Goal: Use online tool/utility: Utilize a website feature to perform a specific function

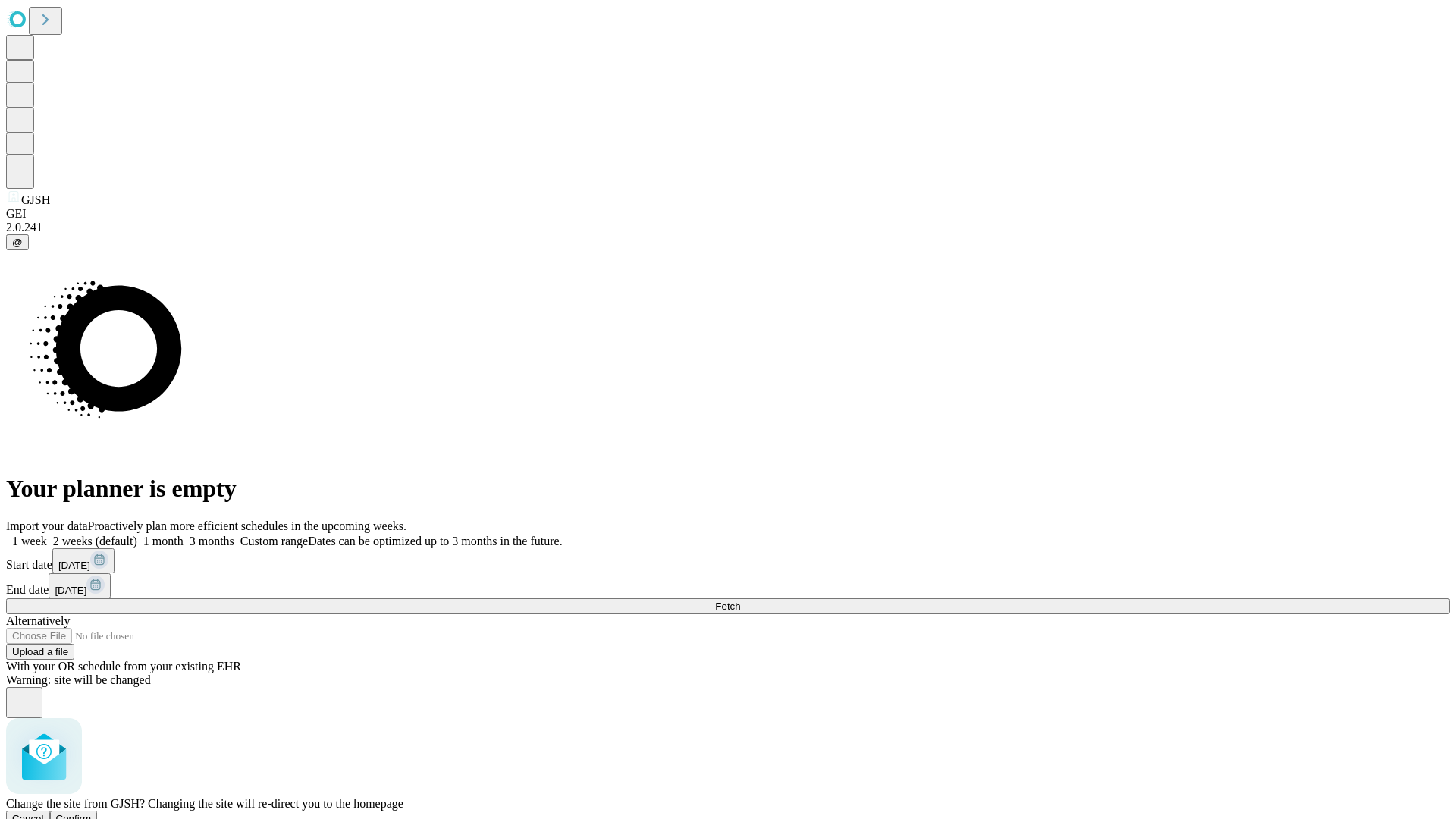
click at [92, 813] on span "Confirm" at bounding box center [74, 818] width 35 height 11
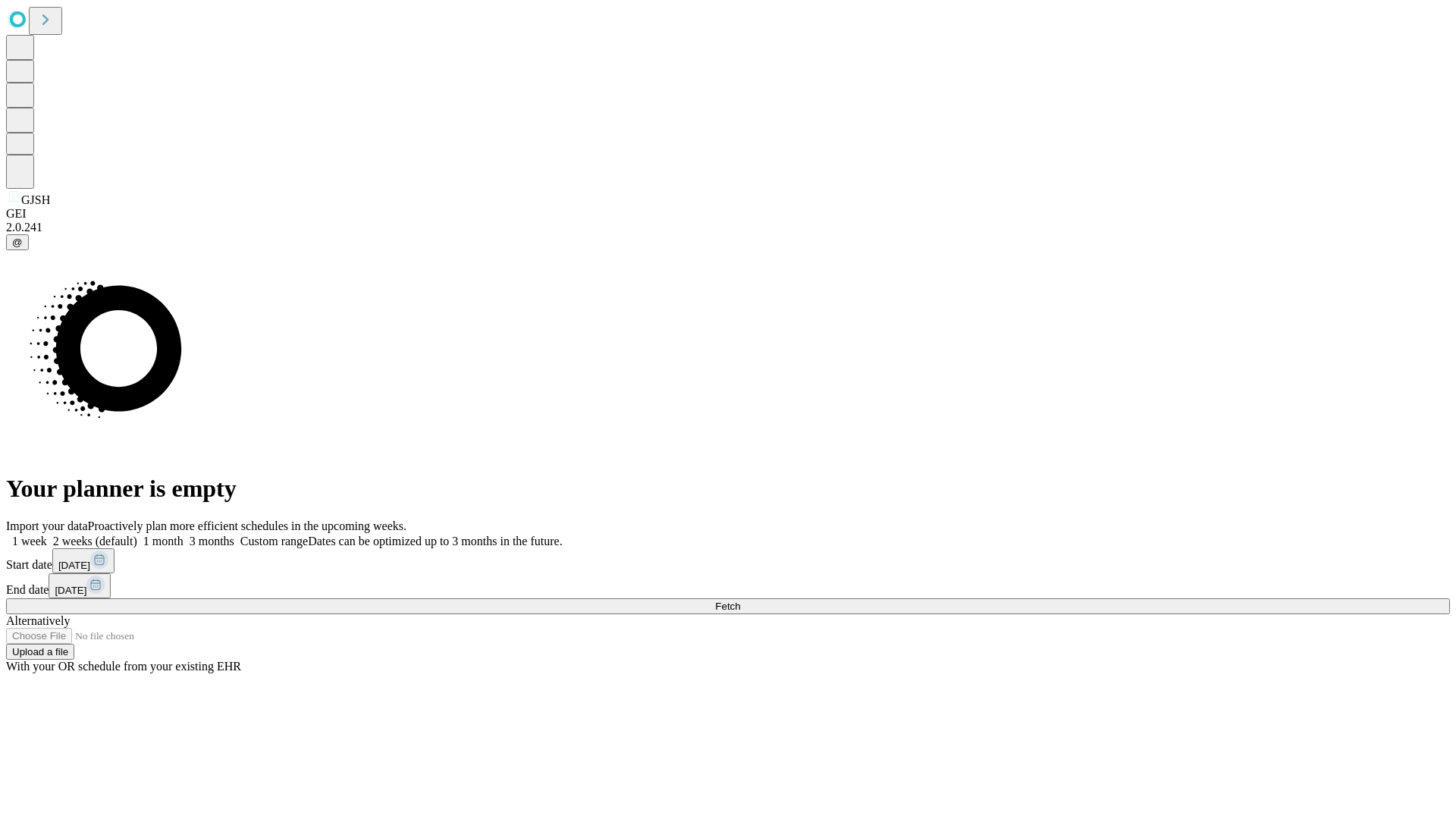
click at [137, 535] on label "2 weeks (default)" at bounding box center [92, 541] width 90 height 13
click at [740, 601] on span "Fetch" at bounding box center [728, 606] width 25 height 11
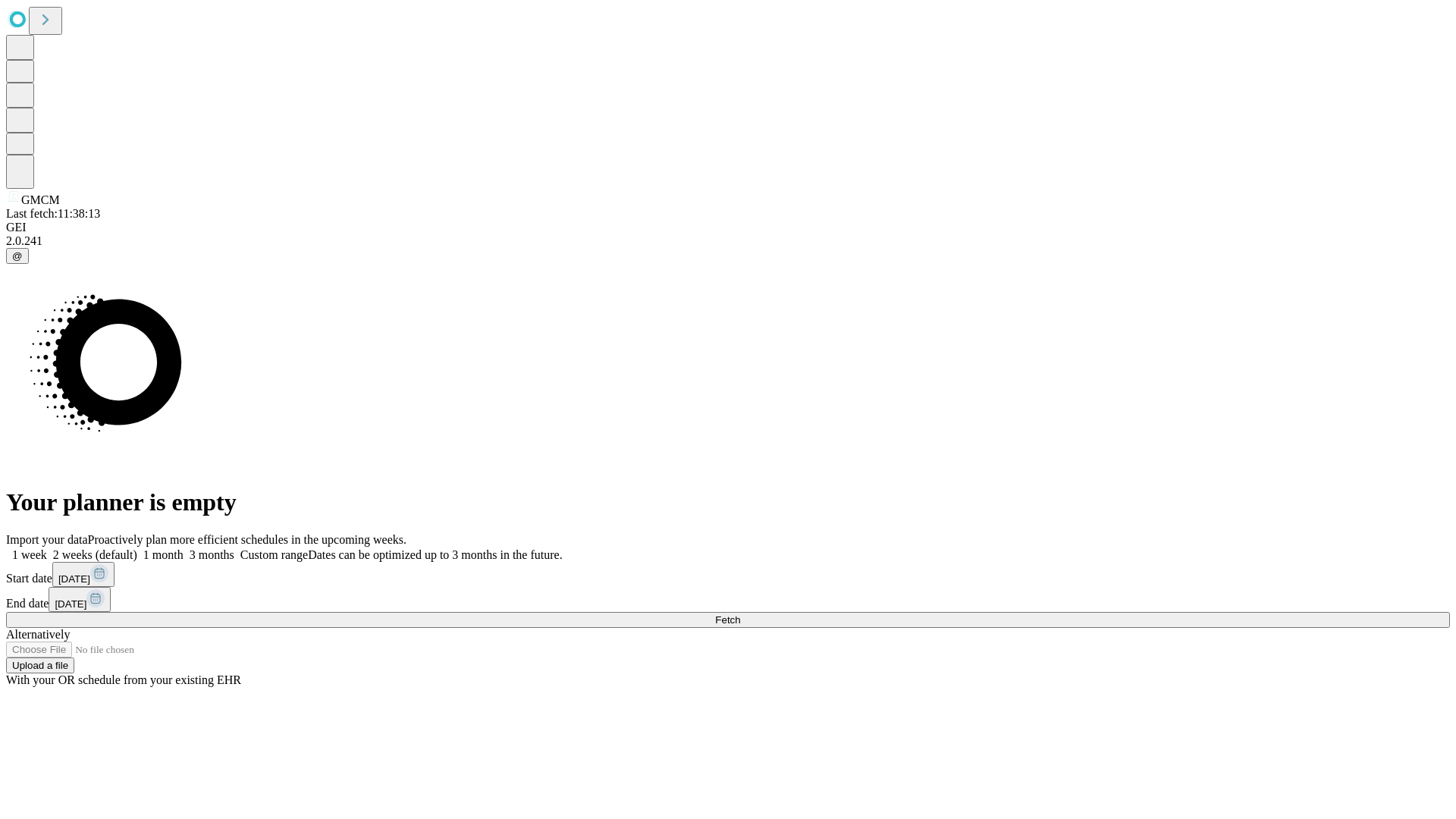
click at [137, 548] on label "2 weeks (default)" at bounding box center [92, 555] width 90 height 13
click at [740, 614] on span "Fetch" at bounding box center [728, 620] width 25 height 11
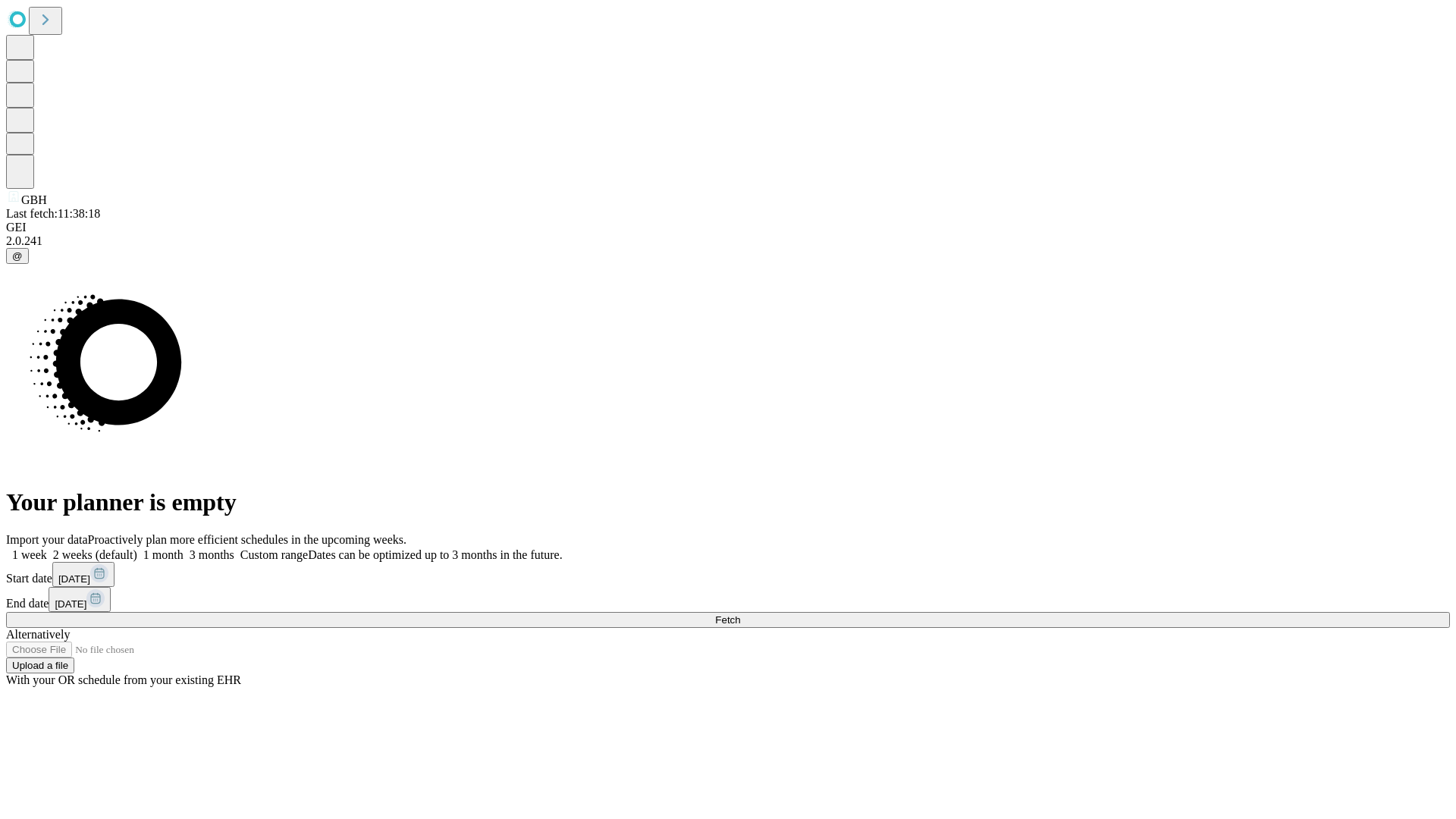
click at [137, 548] on label "2 weeks (default)" at bounding box center [92, 555] width 90 height 13
click at [740, 614] on span "Fetch" at bounding box center [728, 620] width 25 height 11
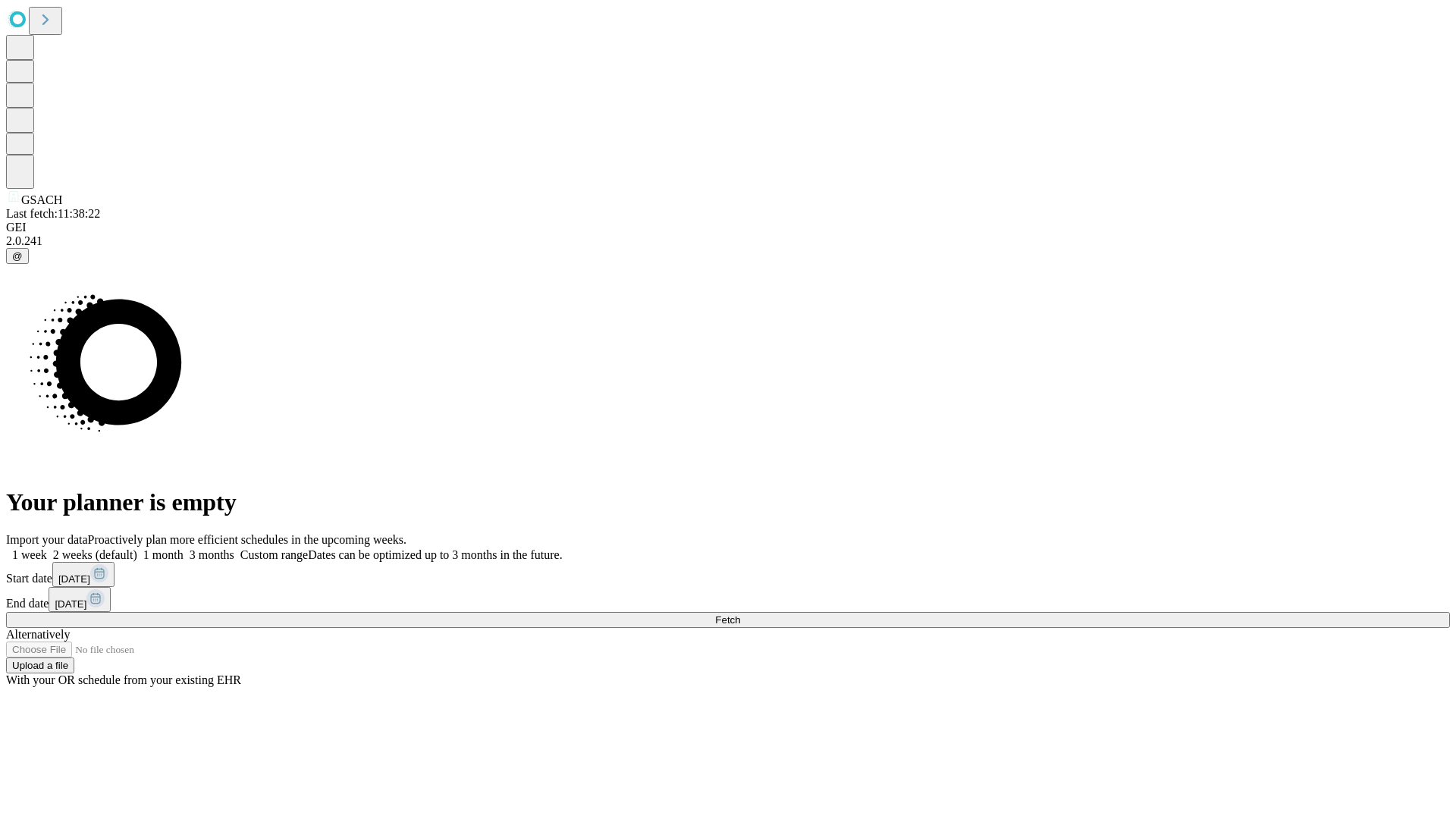
click at [137, 548] on label "2 weeks (default)" at bounding box center [92, 555] width 90 height 13
click at [740, 614] on span "Fetch" at bounding box center [728, 620] width 25 height 11
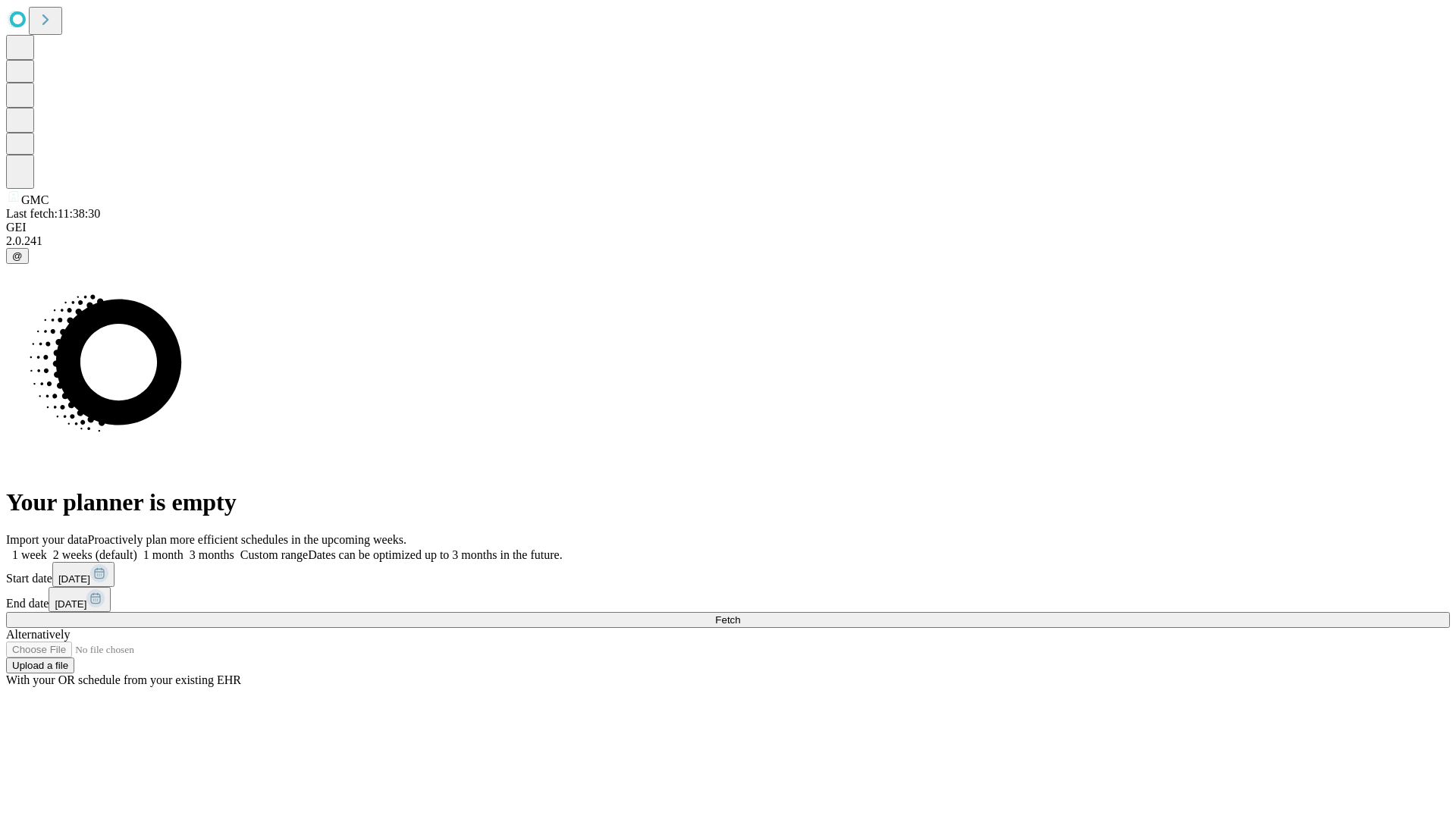
click at [137, 548] on label "2 weeks (default)" at bounding box center [92, 555] width 90 height 13
click at [740, 614] on span "Fetch" at bounding box center [728, 620] width 25 height 11
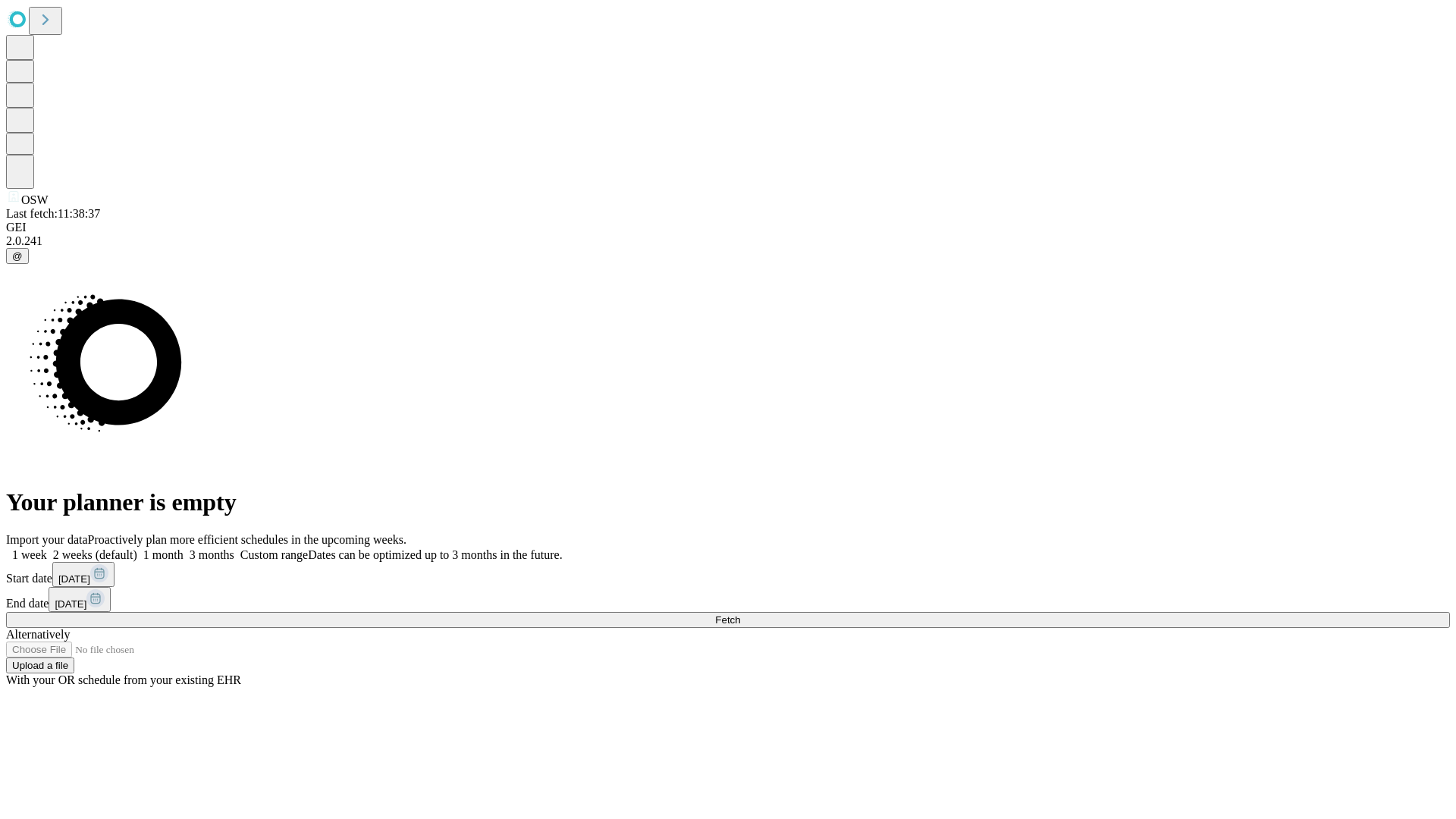
click at [740, 614] on span "Fetch" at bounding box center [728, 620] width 25 height 11
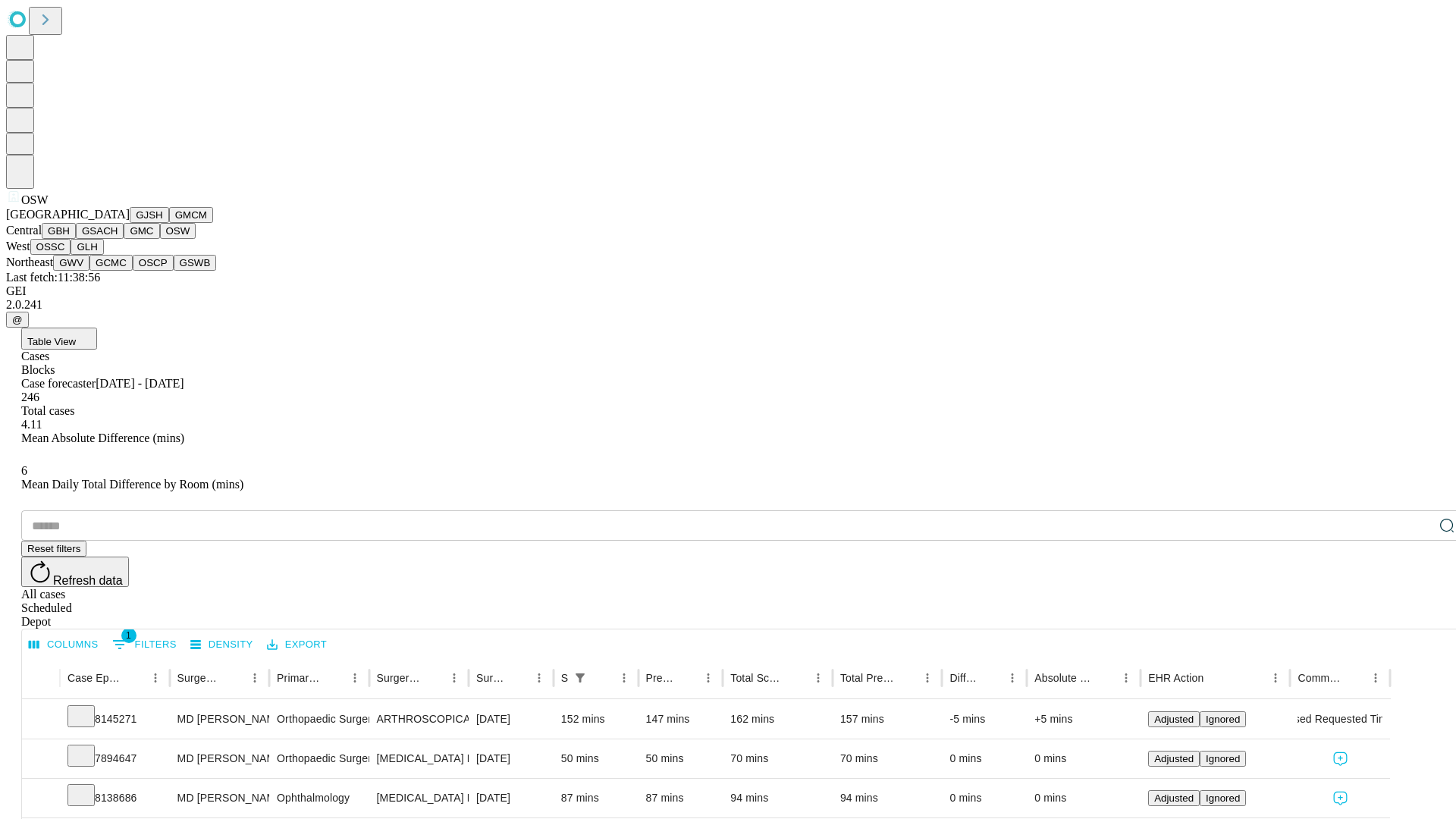
click at [71, 255] on button "OSSC" at bounding box center [51, 247] width 41 height 16
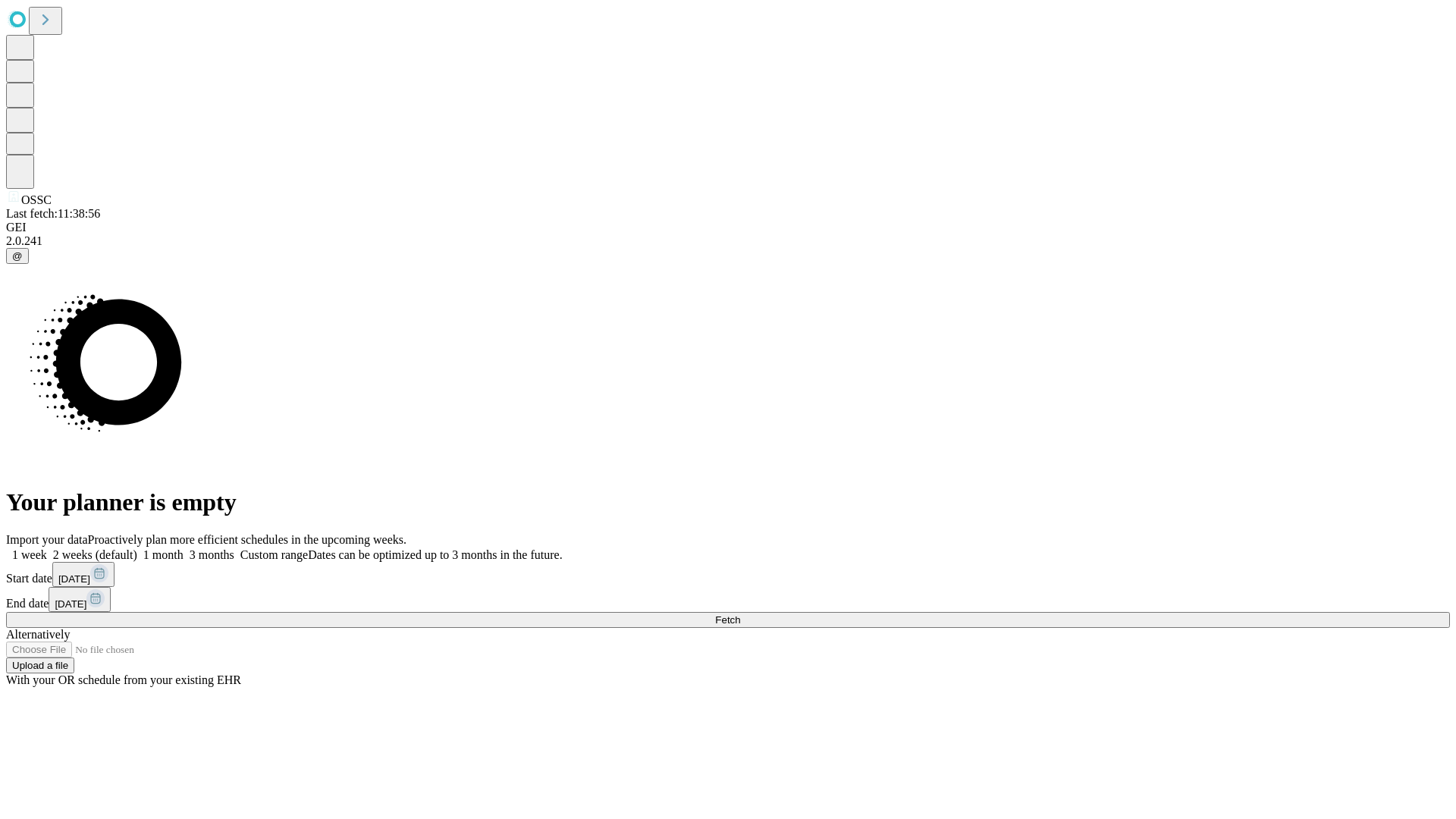
click at [740, 614] on span "Fetch" at bounding box center [728, 620] width 25 height 11
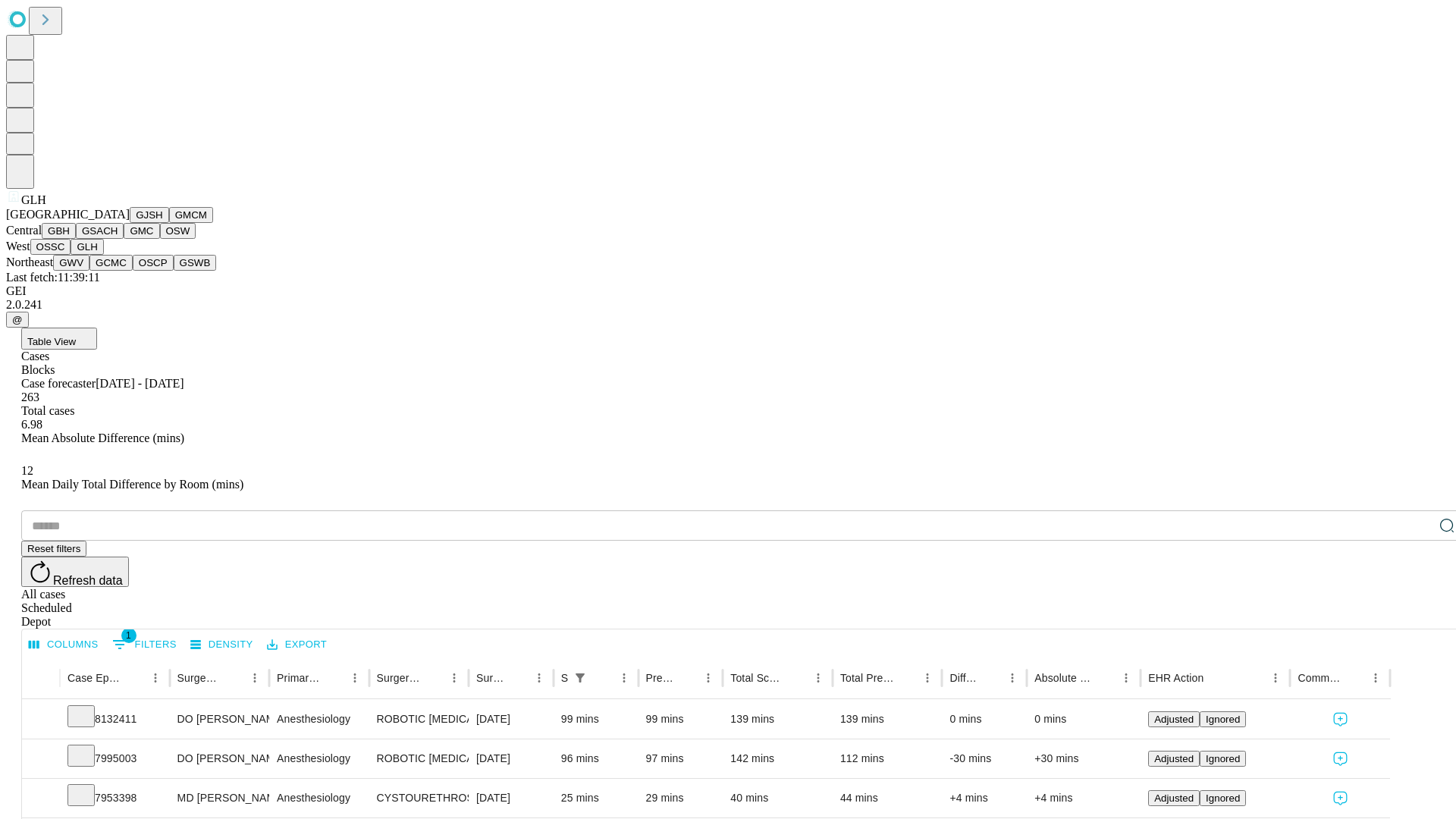
click at [89, 271] on button "GWV" at bounding box center [71, 263] width 36 height 16
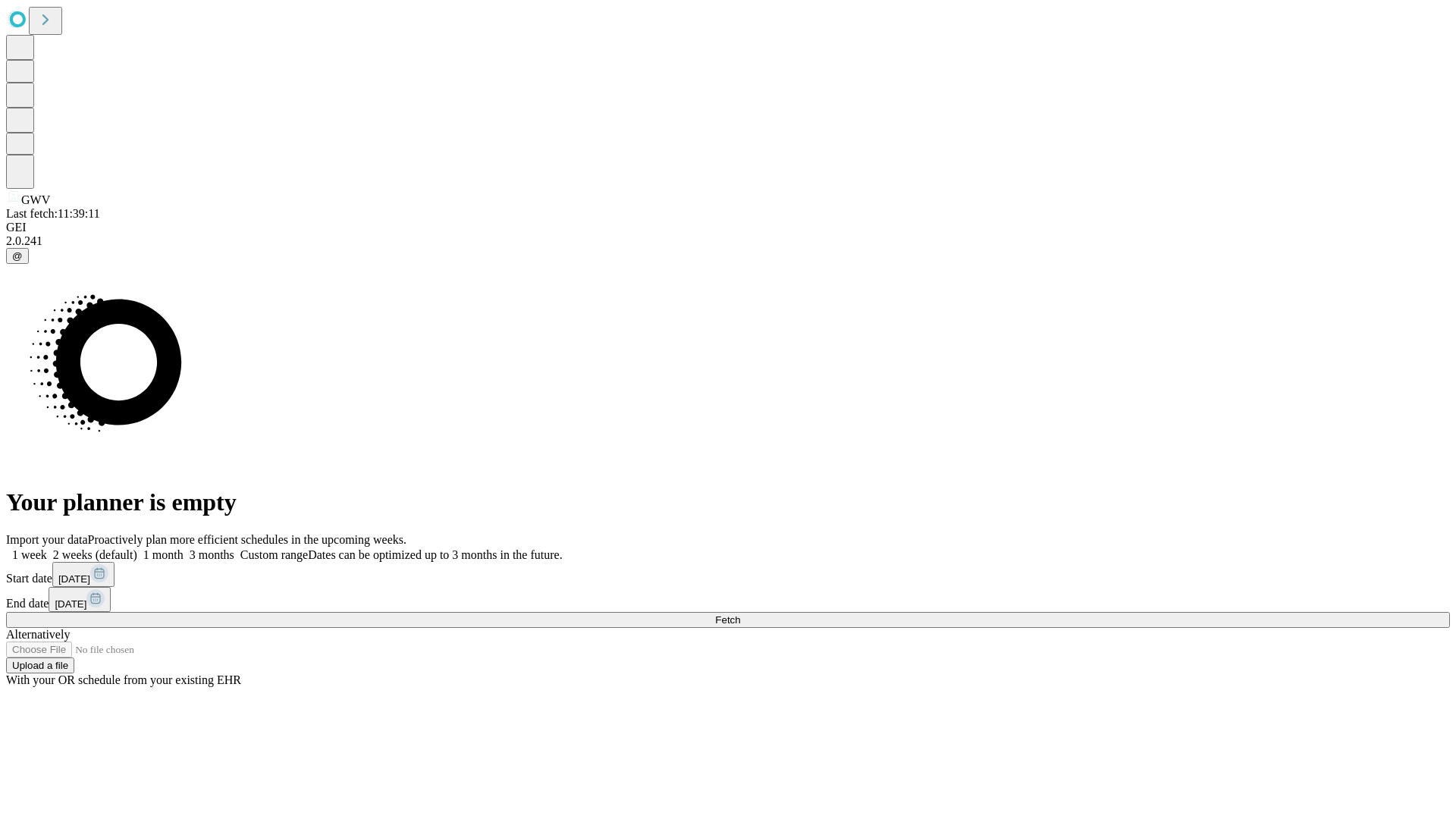
click at [137, 548] on label "2 weeks (default)" at bounding box center [92, 555] width 90 height 13
click at [740, 614] on span "Fetch" at bounding box center [728, 620] width 25 height 11
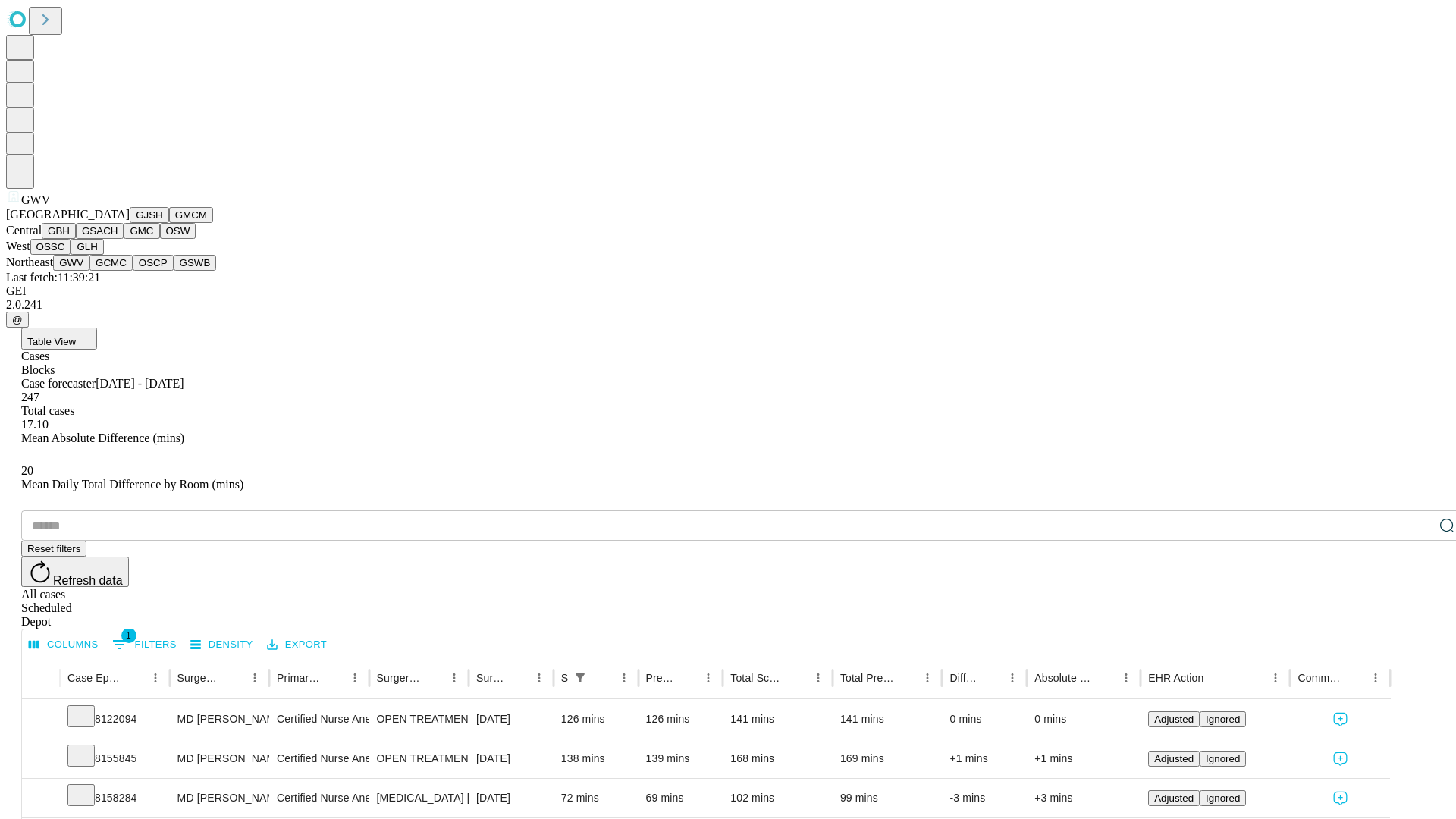
click at [117, 271] on button "GCMC" at bounding box center [111, 263] width 43 height 16
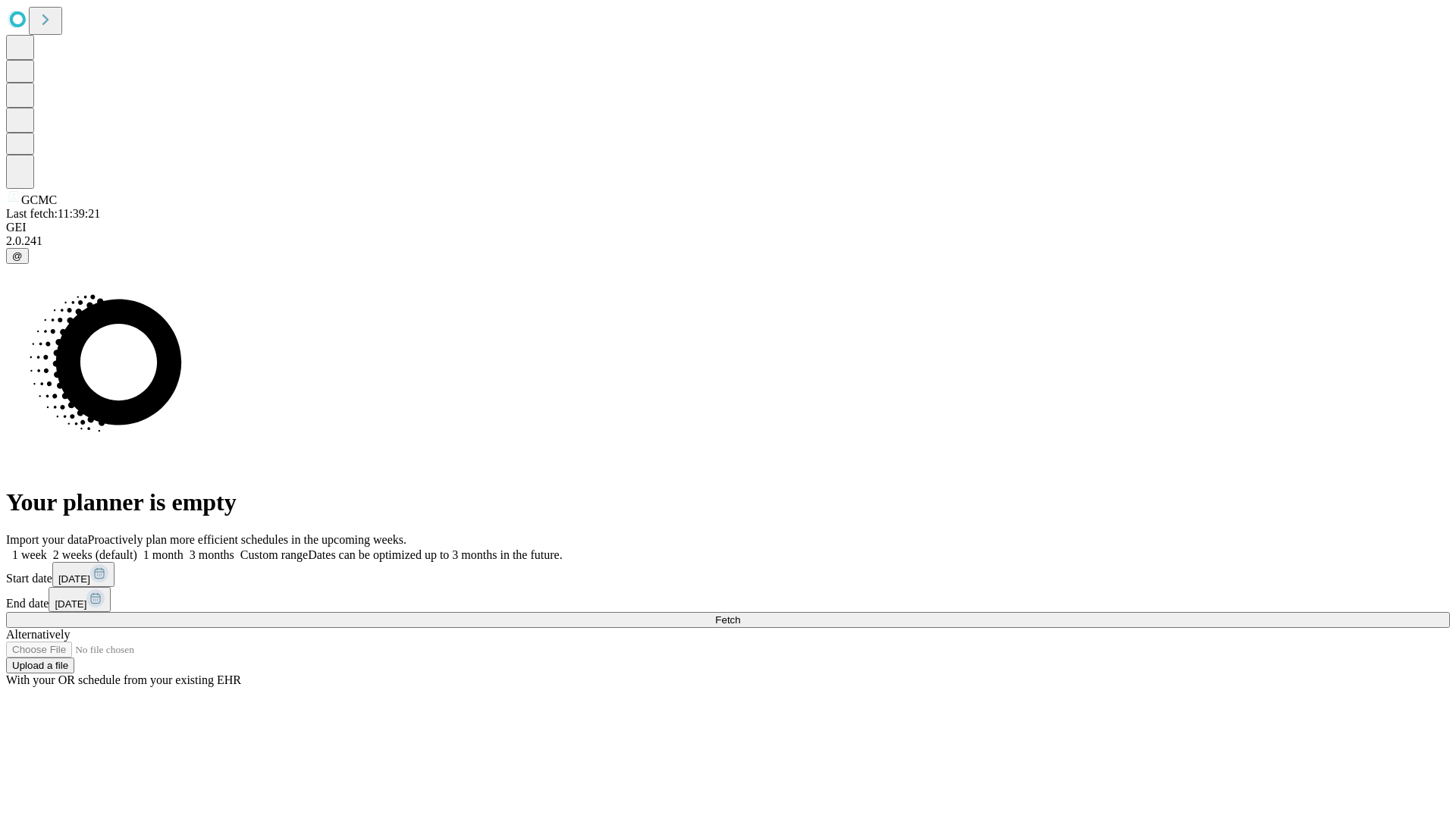
click at [137, 548] on label "2 weeks (default)" at bounding box center [92, 555] width 90 height 13
click at [740, 614] on span "Fetch" at bounding box center [728, 620] width 25 height 11
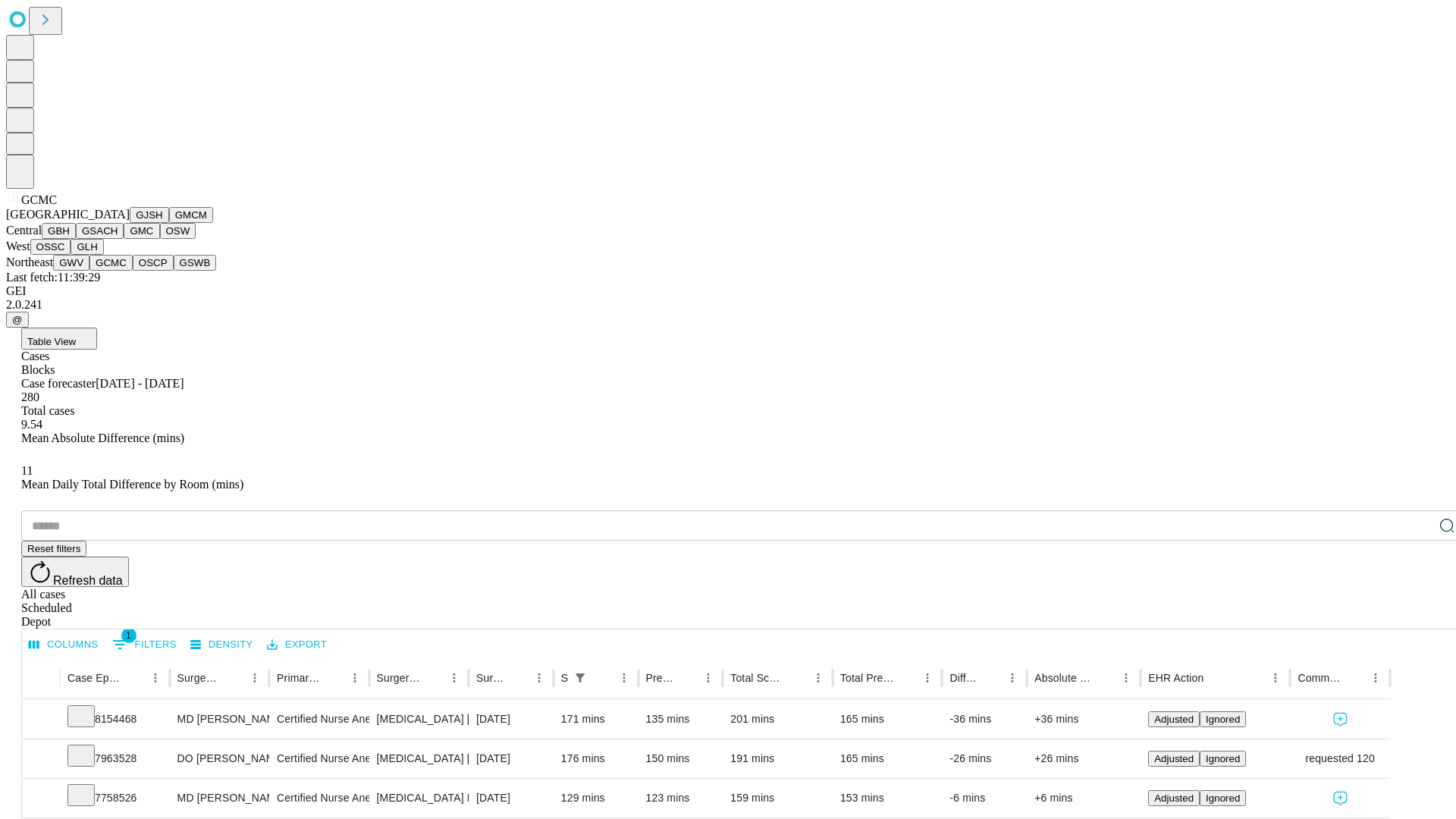
click at [133, 271] on button "OSCP" at bounding box center [153, 263] width 41 height 16
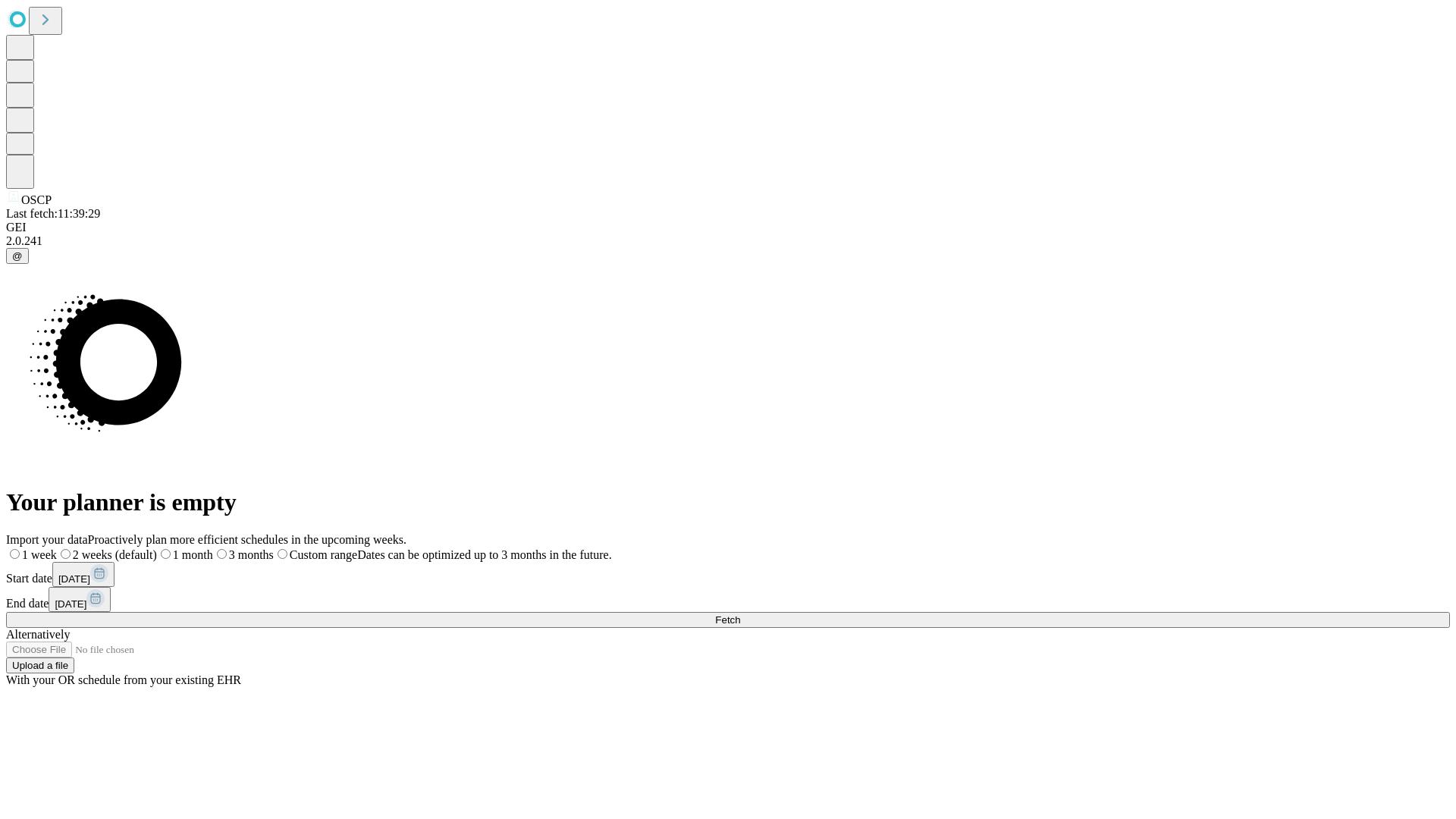
click at [157, 548] on label "2 weeks (default)" at bounding box center [107, 555] width 100 height 13
click at [740, 614] on span "Fetch" at bounding box center [728, 620] width 25 height 11
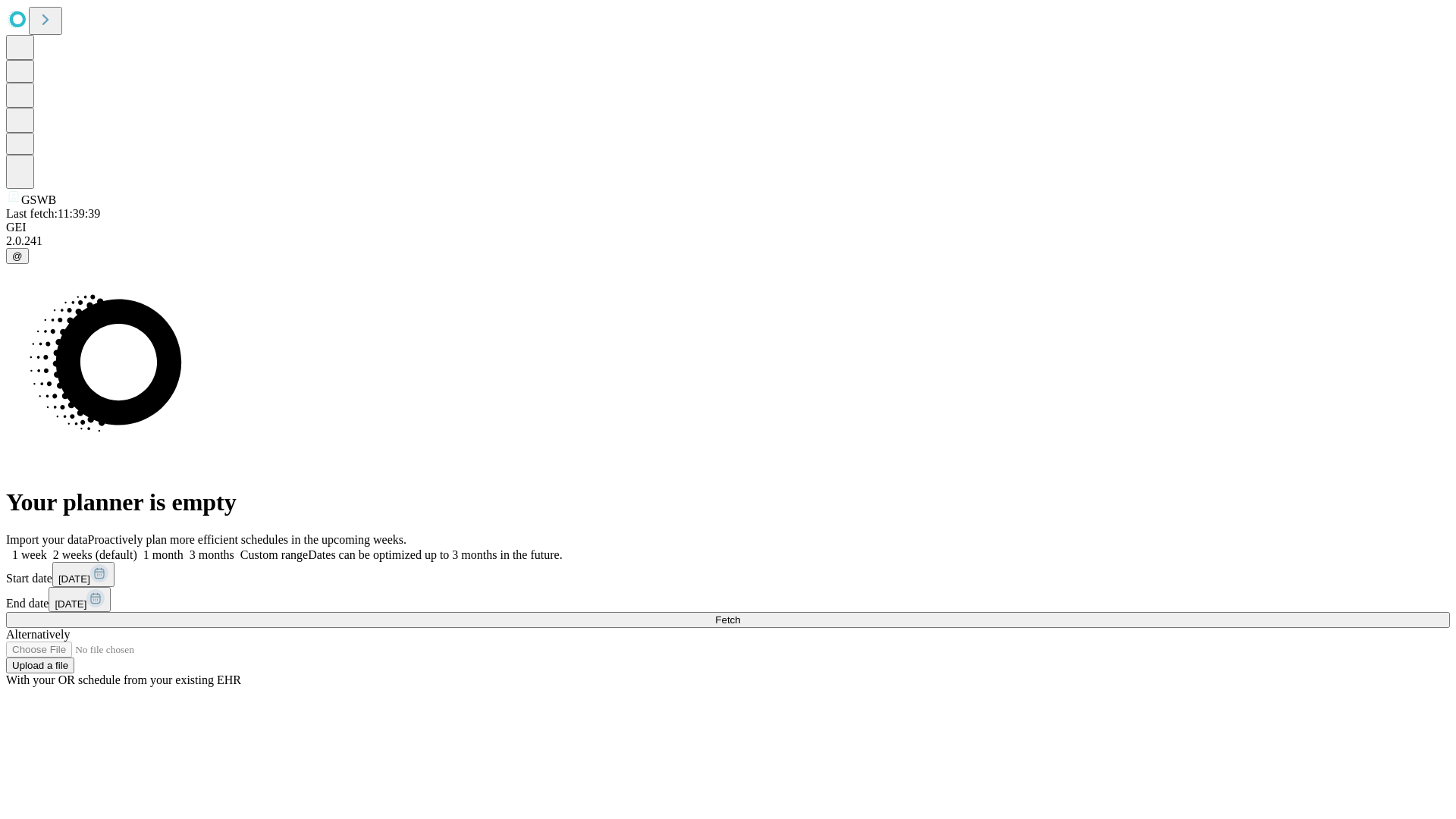
click at [137, 548] on label "2 weeks (default)" at bounding box center [92, 555] width 90 height 13
click at [740, 614] on span "Fetch" at bounding box center [728, 620] width 25 height 11
